Goal: Transaction & Acquisition: Purchase product/service

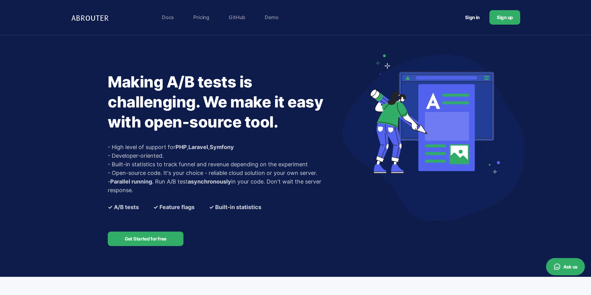
click at [207, 18] on link "Pricing" at bounding box center [201, 17] width 22 height 12
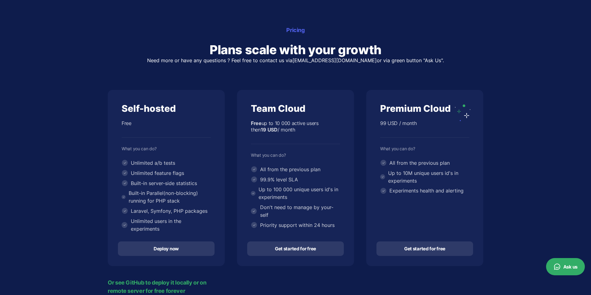
scroll to position [51, 0]
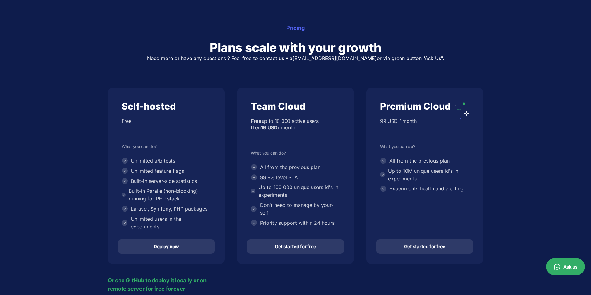
click at [174, 246] on link "Deploy now" at bounding box center [166, 246] width 97 height 14
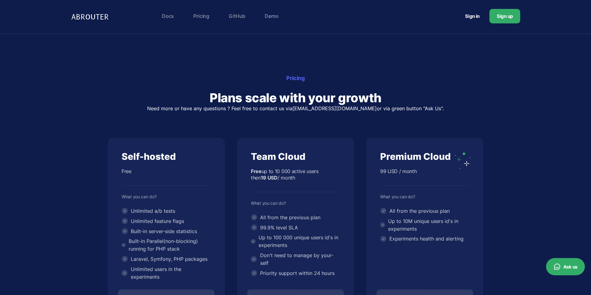
scroll to position [0, 0]
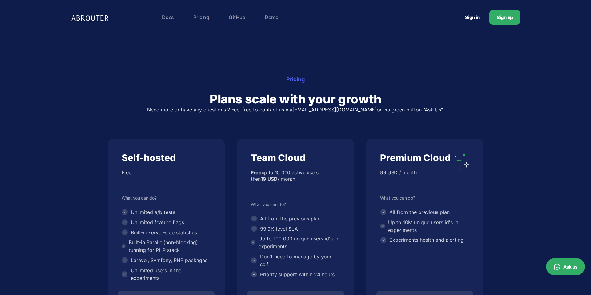
click at [171, 14] on link "Docs" at bounding box center [168, 17] width 18 height 12
